Goal: Task Accomplishment & Management: Manage account settings

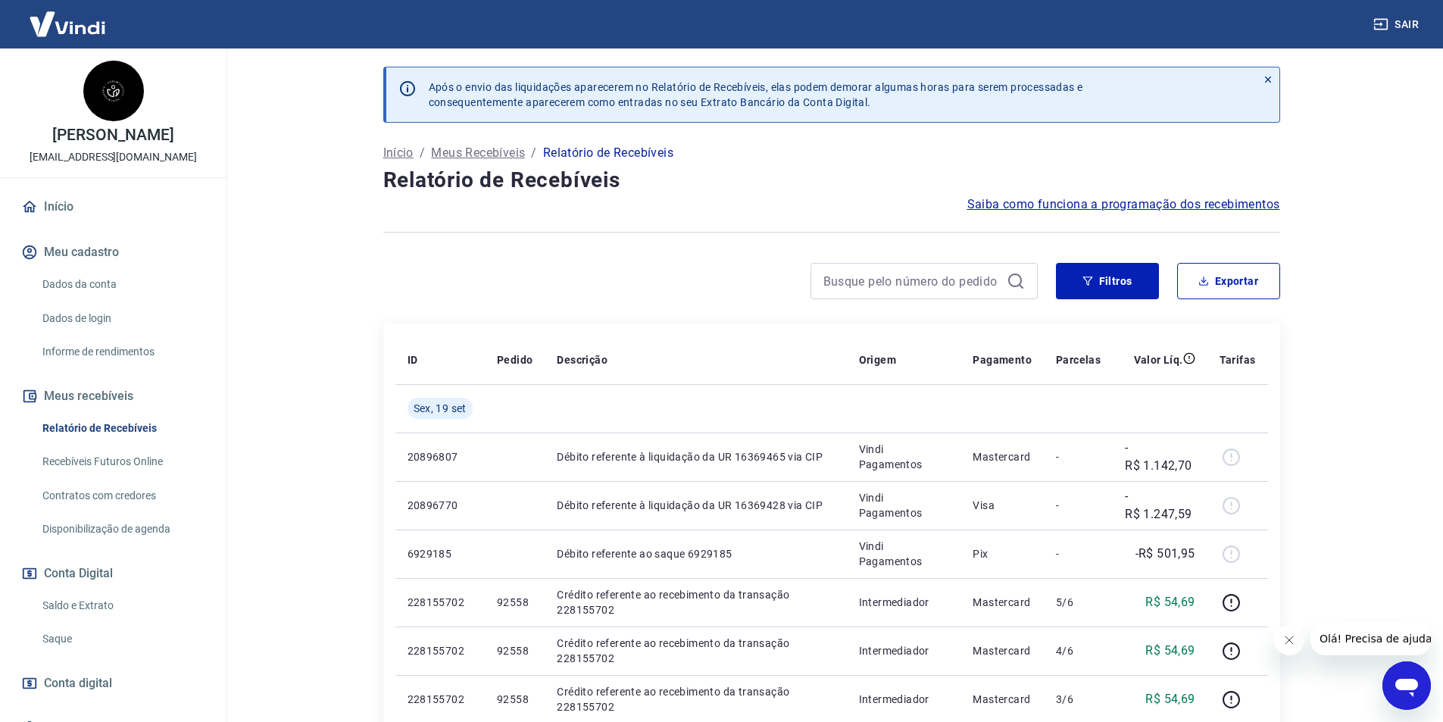
click at [1297, 648] on button "Fechar mensagem da empresa" at bounding box center [1288, 640] width 30 height 30
click at [76, 640] on link "Saque" at bounding box center [122, 638] width 172 height 31
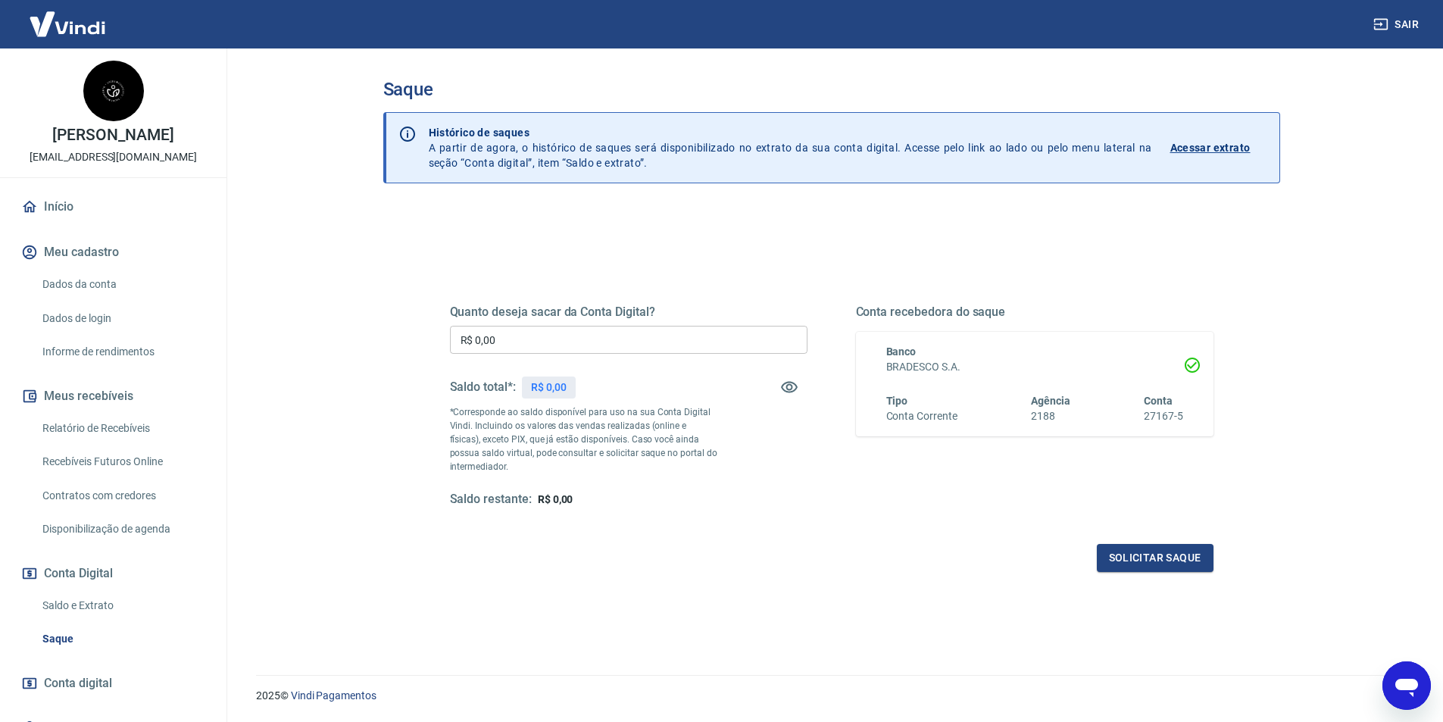
click at [701, 330] on input "R$ 0,00" at bounding box center [628, 340] width 357 height 28
type input "R$ 5.618,84"
click at [1195, 557] on button "Solicitar saque" at bounding box center [1155, 558] width 117 height 28
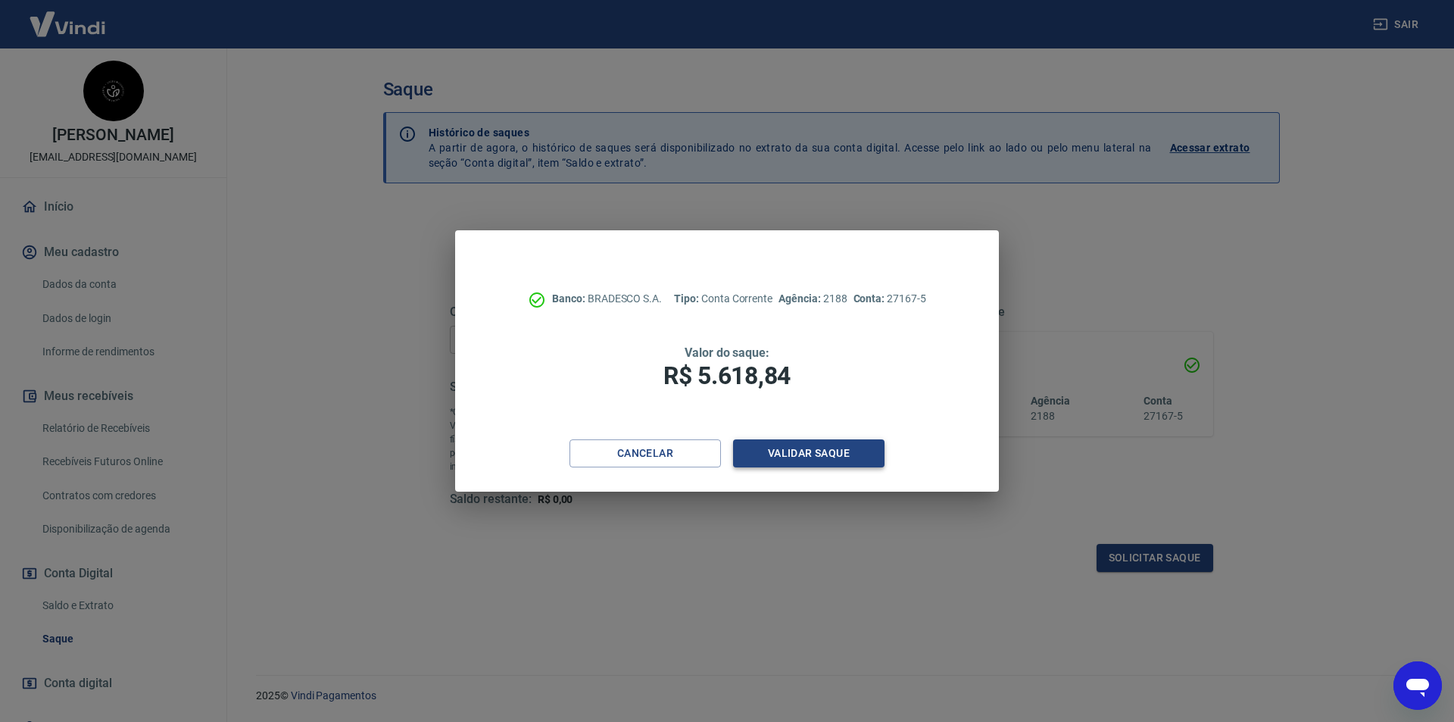
click at [816, 448] on button "Validar saque" at bounding box center [808, 453] width 151 height 28
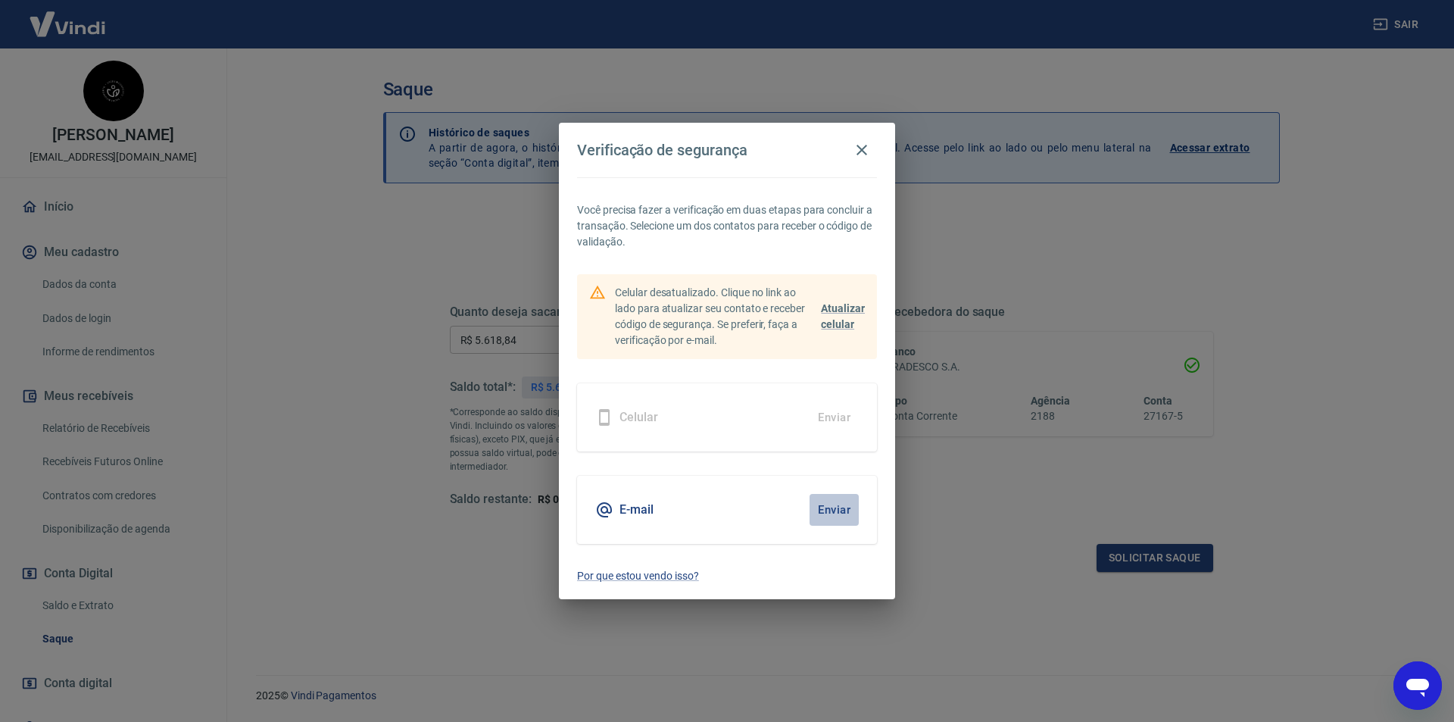
click at [851, 501] on button "Enviar" at bounding box center [834, 510] width 49 height 32
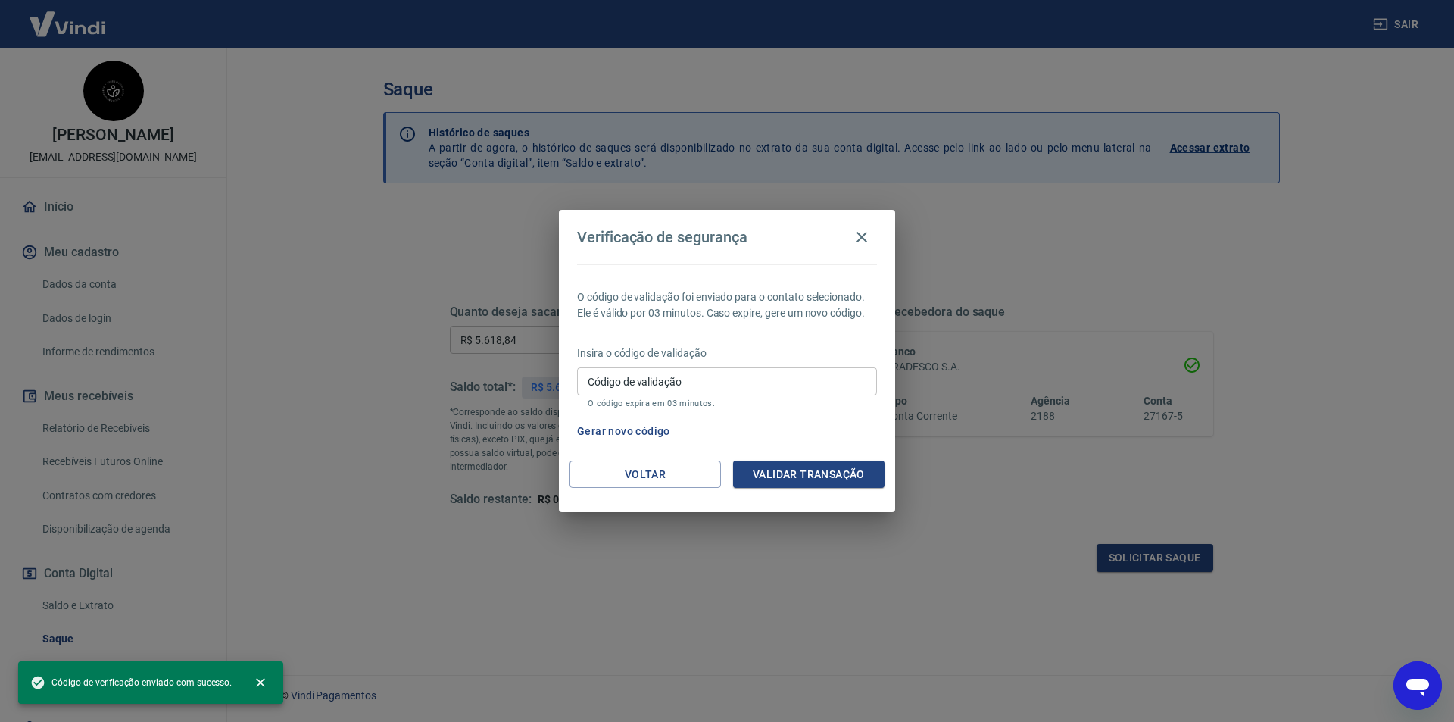
click at [741, 389] on input "Código de validação" at bounding box center [727, 381] width 300 height 28
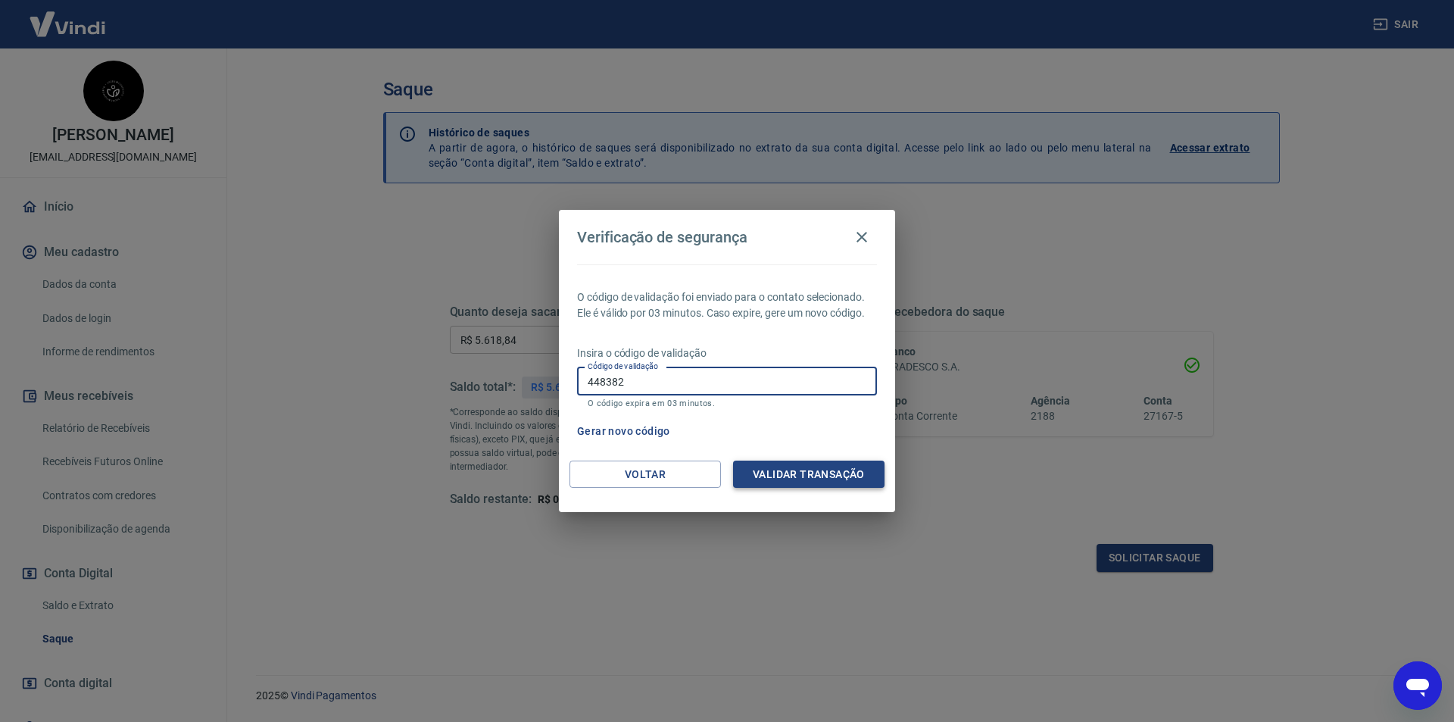
type input "448382"
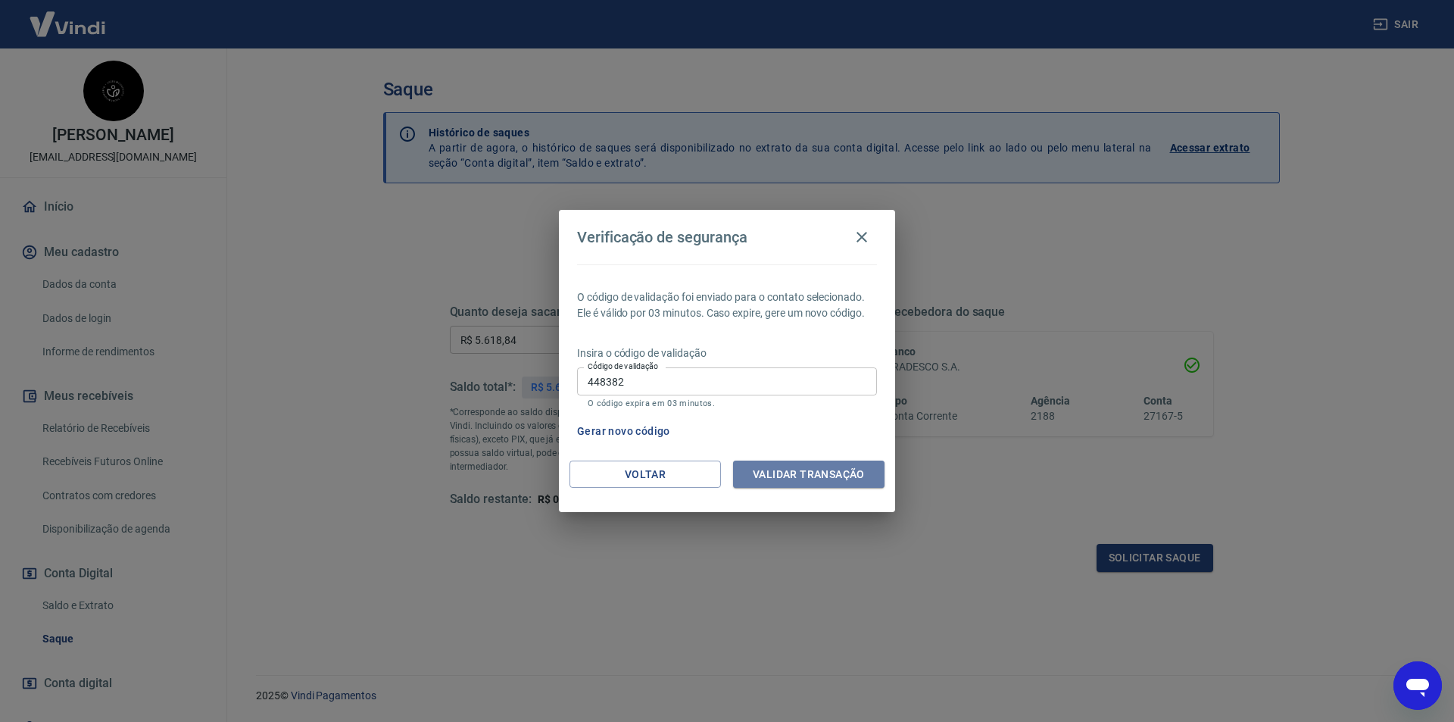
click at [801, 460] on button "Validar transação" at bounding box center [808, 474] width 151 height 28
